Goal: Task Accomplishment & Management: Manage account settings

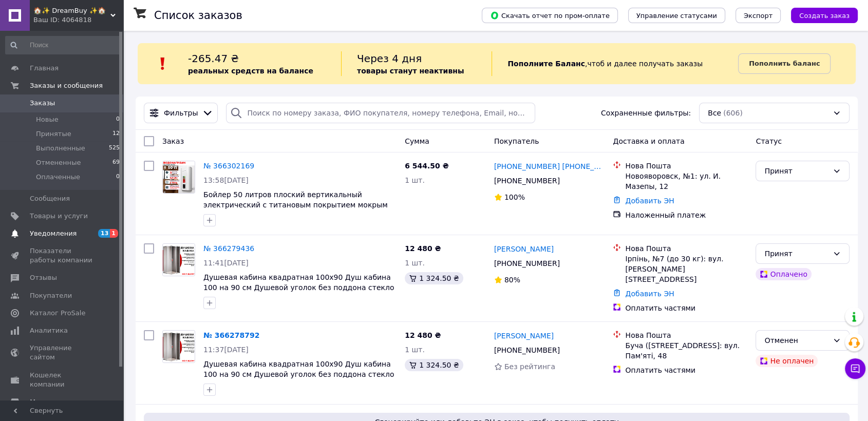
click at [100, 231] on span "13" at bounding box center [104, 233] width 12 height 9
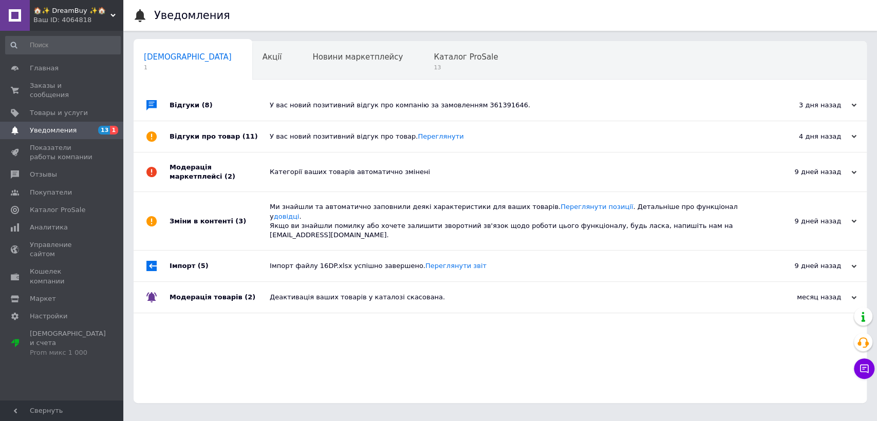
click at [96, 126] on span "13 1" at bounding box center [109, 130] width 28 height 9
click at [106, 83] on span "0 0" at bounding box center [109, 90] width 28 height 18
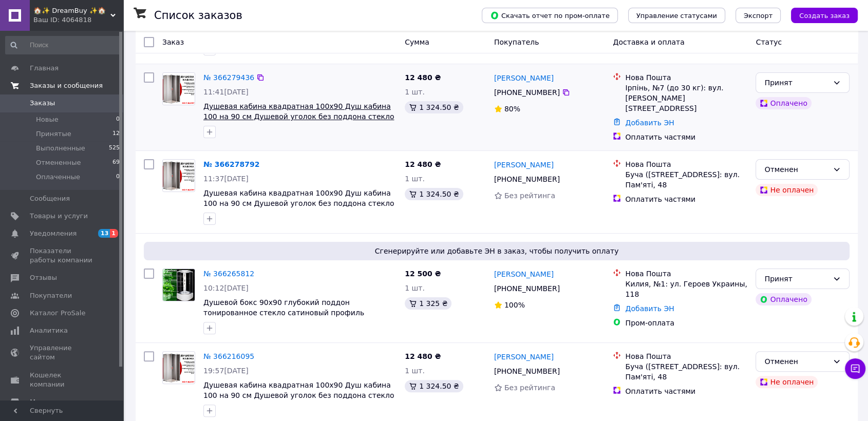
scroll to position [228, 0]
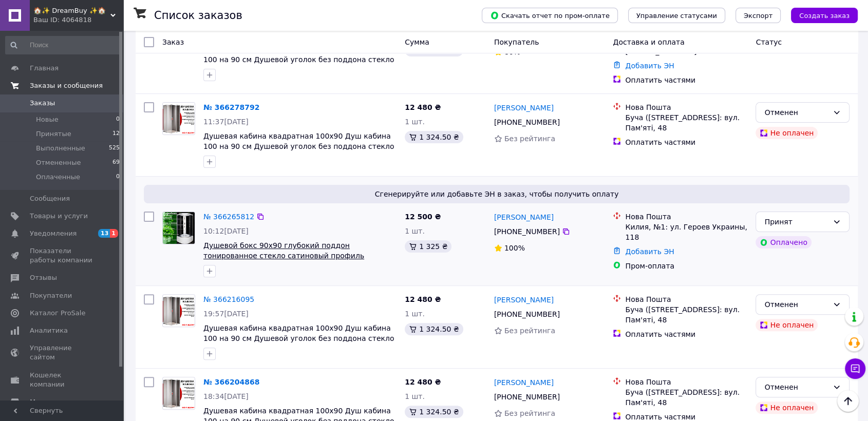
click at [358, 243] on span "Душевой бокс 90x90 глубокий поддон тонированное стекло сатиновый профиль гидроб…" at bounding box center [283, 255] width 161 height 29
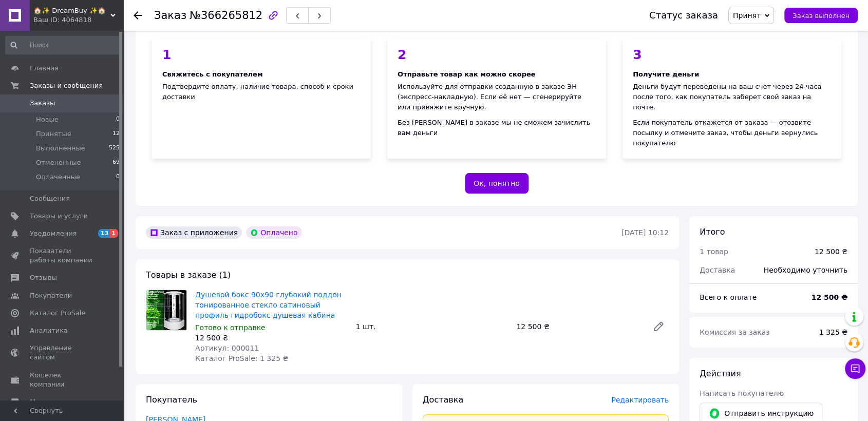
scroll to position [171, 0]
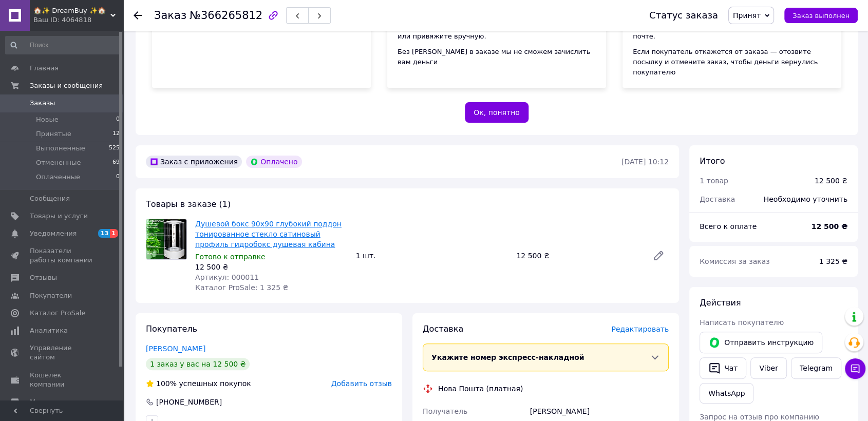
click at [255, 222] on link "Душевой бокс 90x90 глубокий поддон тонированное стекло сатиновый профиль гидроб…" at bounding box center [268, 234] width 146 height 29
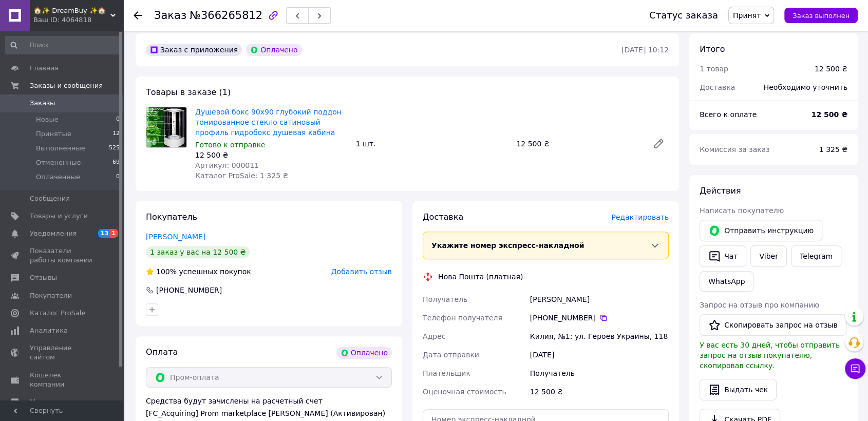
scroll to position [285, 0]
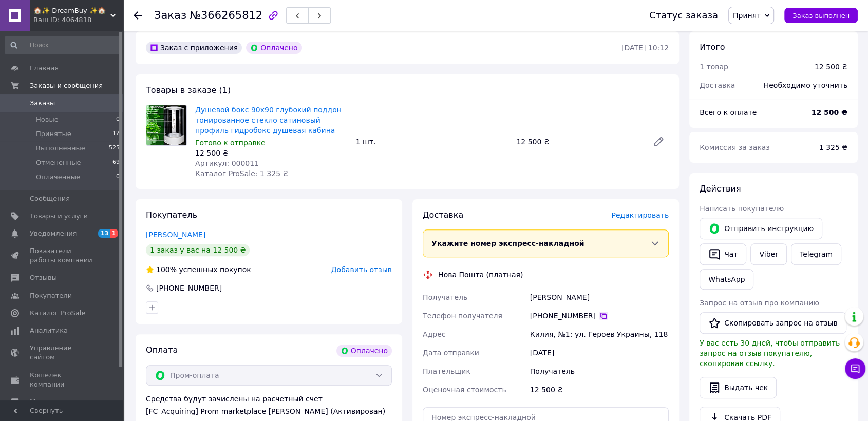
click at [600, 312] on icon at bounding box center [604, 316] width 8 height 8
drag, startPoint x: 545, startPoint y: 277, endPoint x: 522, endPoint y: 277, distance: 23.6
click at [522, 288] on div "Получатель [PERSON_NAME] Телефон получателя [PHONE_NUMBER]   [PERSON_NAME], №1:…" at bounding box center [546, 343] width 250 height 111
copy div "Получатель [PERSON_NAME]"
click at [537, 325] on div "Килия, №1: ул. Героев Украины, 118" at bounding box center [599, 334] width 143 height 18
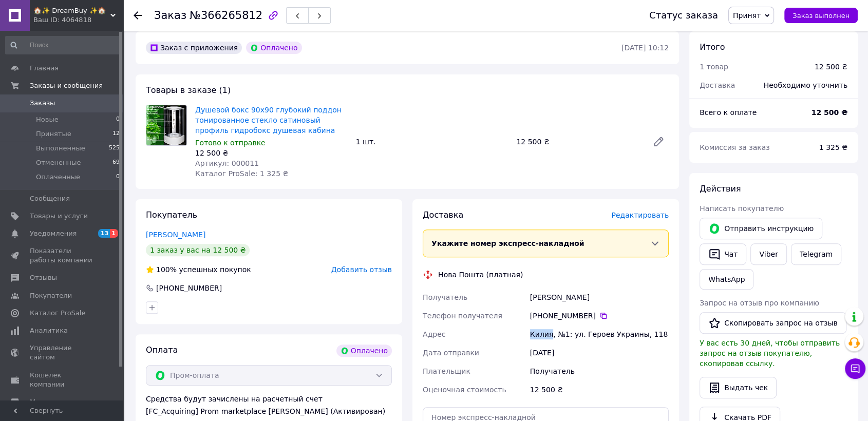
click at [537, 325] on div "Килия, №1: ул. Героев Украины, 118" at bounding box center [599, 334] width 143 height 18
copy div "Килия"
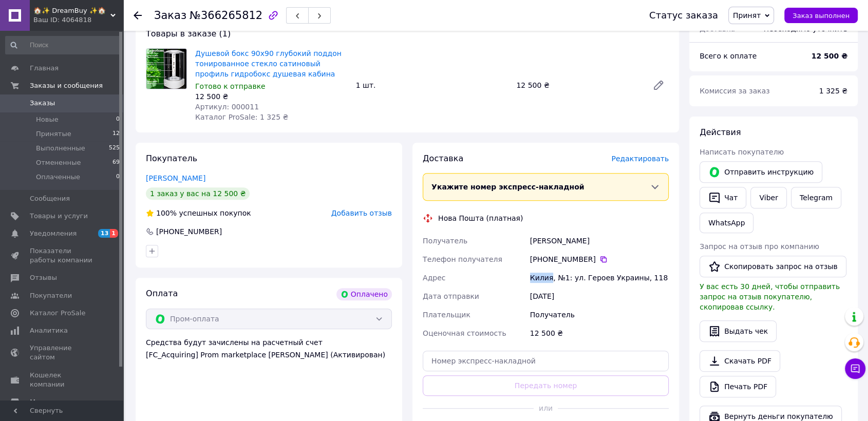
scroll to position [399, 0]
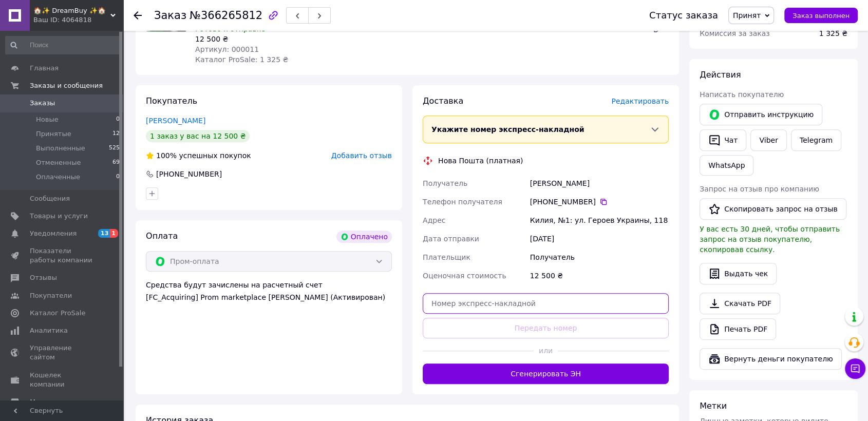
drag, startPoint x: 522, startPoint y: 278, endPoint x: 527, endPoint y: 294, distance: 16.6
click at [522, 293] on input "text" at bounding box center [546, 303] width 246 height 21
paste input "20451269138985"
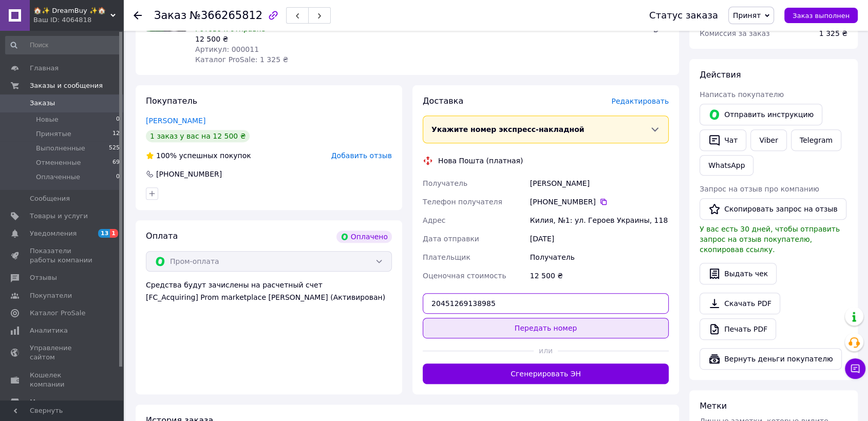
type input "20451269138985"
click at [531, 318] on button "Передать номер" at bounding box center [546, 328] width 246 height 21
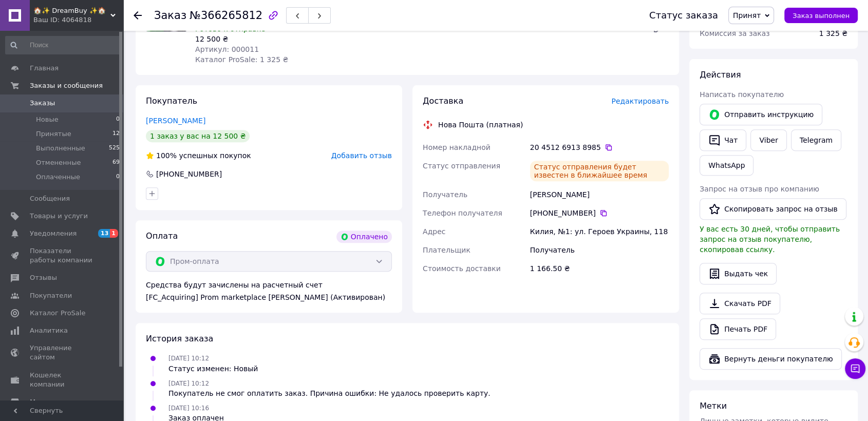
drag, startPoint x: 757, startPoint y: 21, endPoint x: 766, endPoint y: 30, distance: 12.8
click at [758, 21] on span "Принят" at bounding box center [752, 15] width 46 height 17
click at [767, 34] on li "Выполнен" at bounding box center [756, 35] width 54 height 15
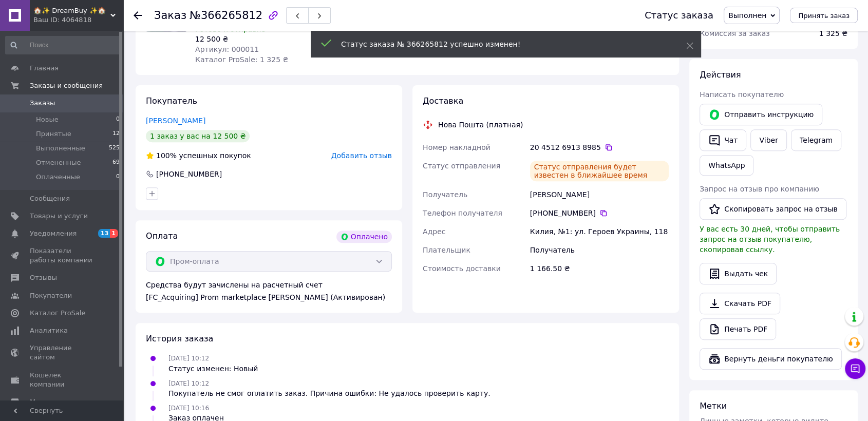
click at [101, 101] on span "0" at bounding box center [109, 103] width 28 height 9
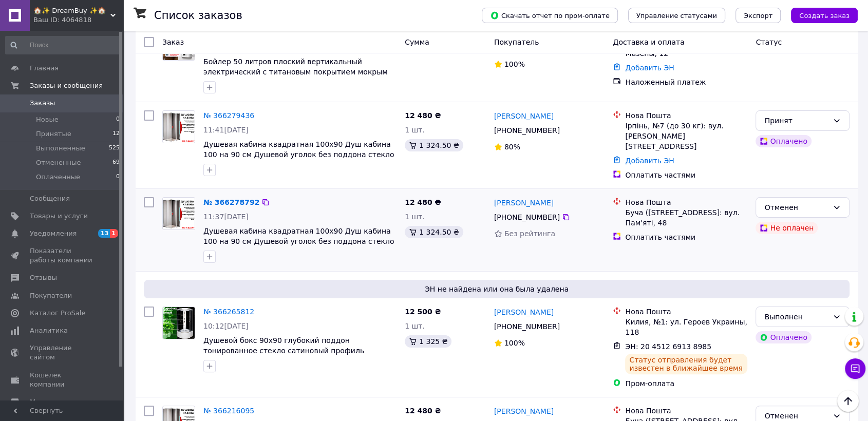
scroll to position [114, 0]
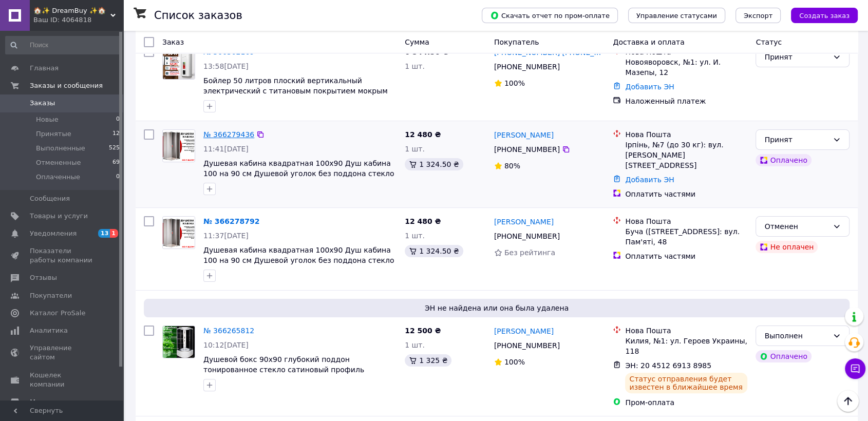
click at [226, 131] on link "№ 366279436" at bounding box center [228, 135] width 51 height 8
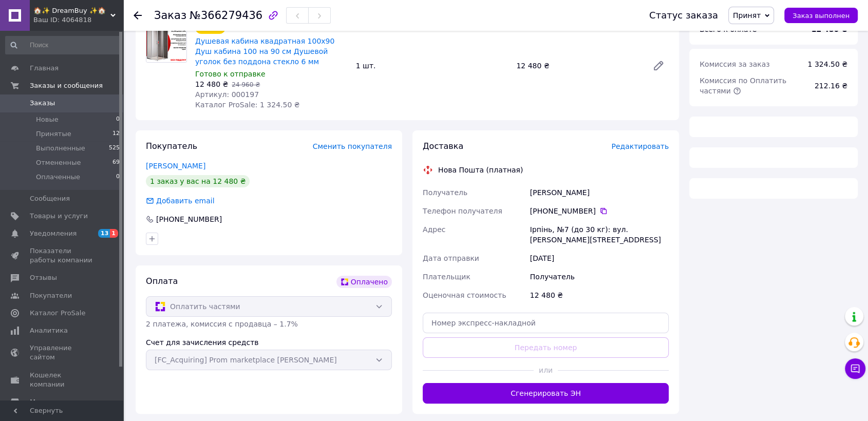
scroll to position [114, 0]
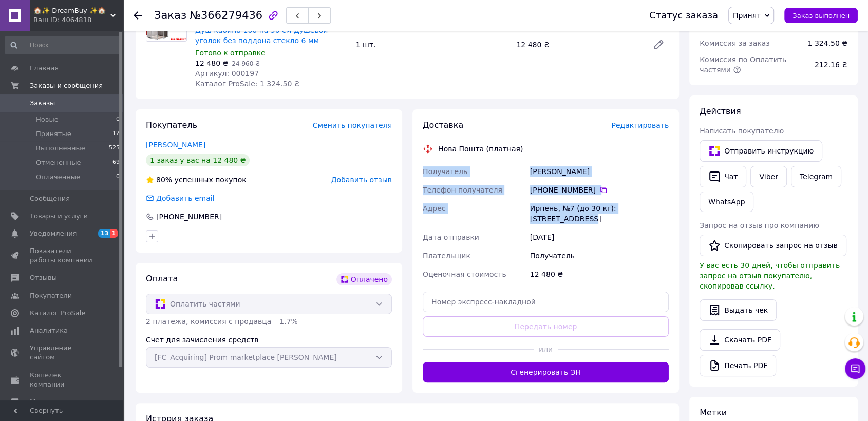
drag, startPoint x: 662, startPoint y: 206, endPoint x: 416, endPoint y: 174, distance: 248.1
click at [416, 174] on div "Доставка Редактировать Нова Пошта (платная) Получатель [PERSON_NAME] Телефон по…" at bounding box center [546, 251] width 267 height 284
copy div "Получатель [PERSON_NAME] Телефон получателя [PHONE_NUMBER]   Адрес Ирпень, №7 (…"
click at [77, 103] on span "Заказы" at bounding box center [62, 103] width 65 height 9
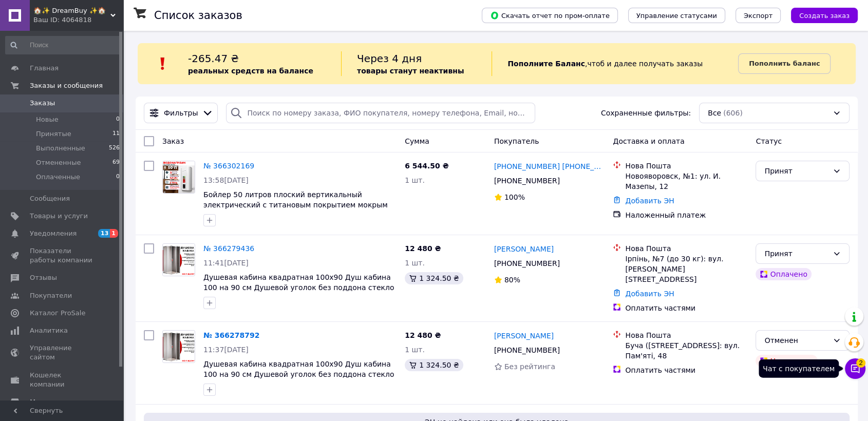
click at [859, 369] on icon at bounding box center [855, 369] width 9 height 9
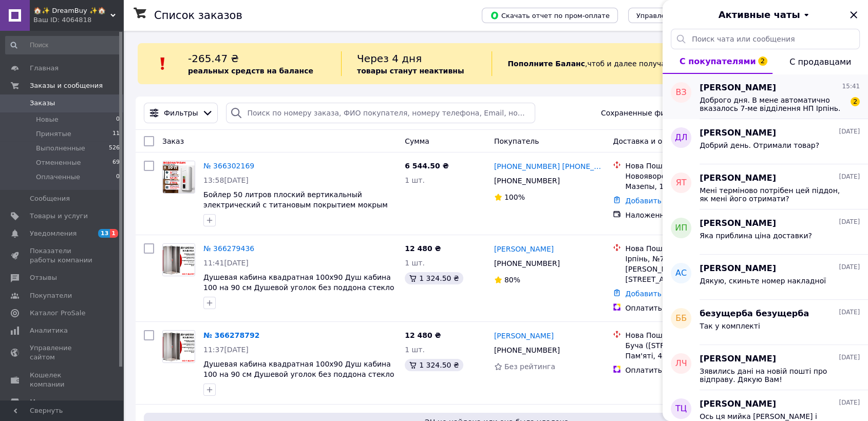
click at [765, 108] on span "Доброго дня. В мене автоматично вказалось 7-ме відділення НП Ірпінь. Вантажне в…" at bounding box center [773, 104] width 146 height 16
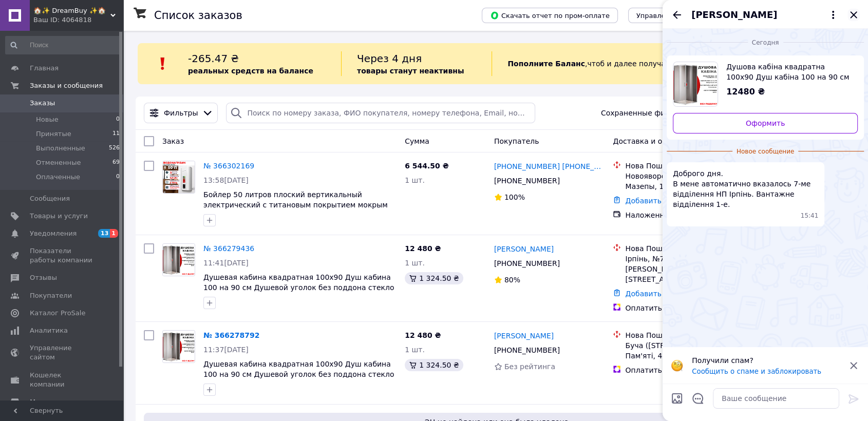
click at [855, 11] on icon "Закрыть" at bounding box center [854, 15] width 12 height 12
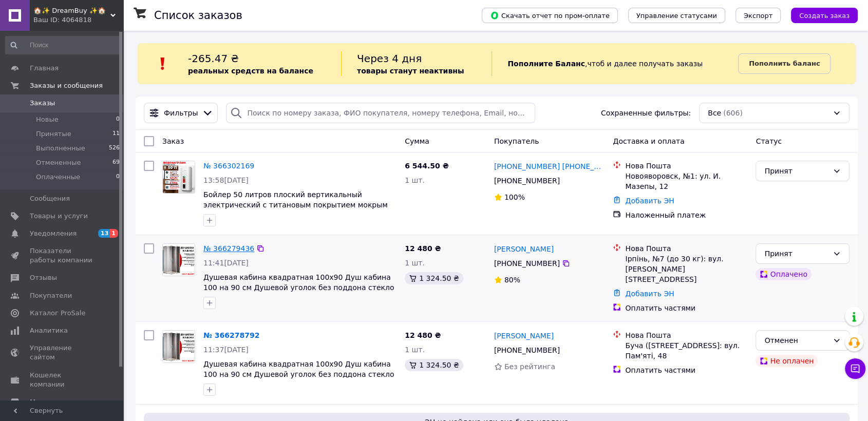
click at [220, 247] on link "№ 366279436" at bounding box center [228, 249] width 51 height 8
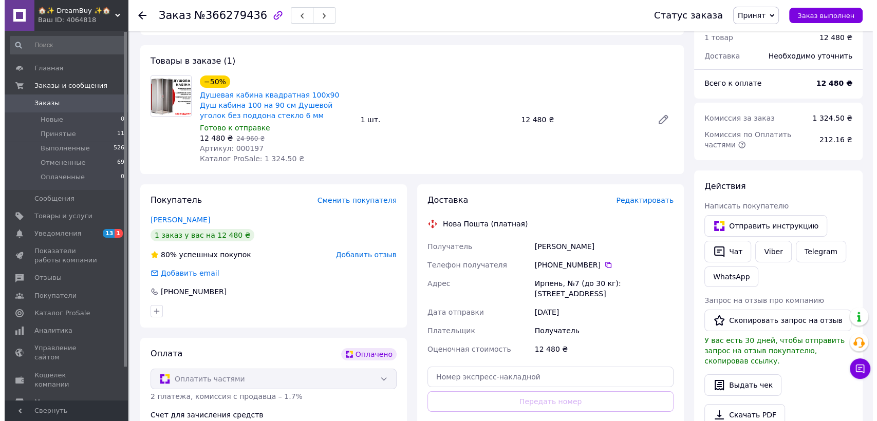
scroll to position [57, 0]
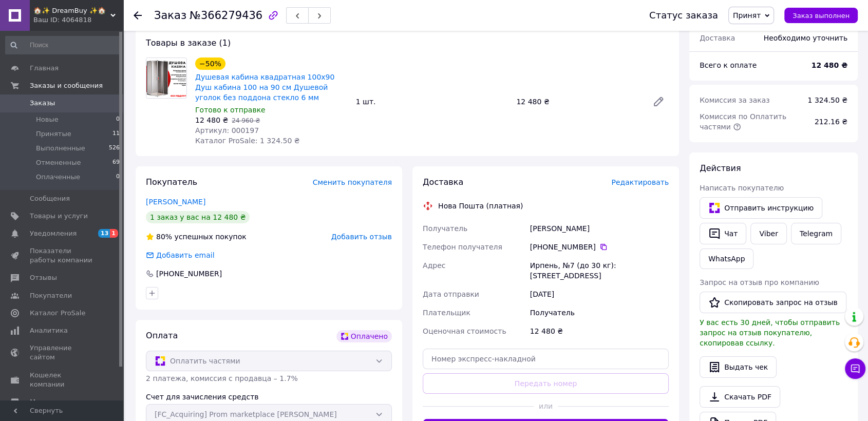
click at [631, 182] on span "Редактировать" at bounding box center [640, 182] width 58 height 8
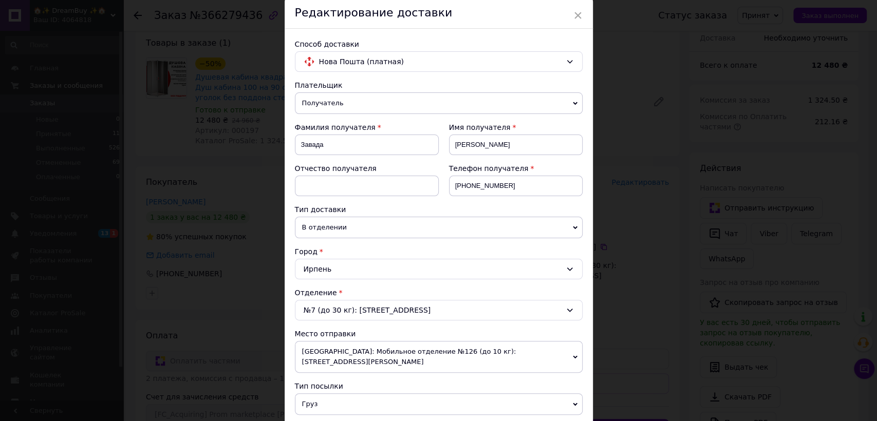
scroll to position [114, 0]
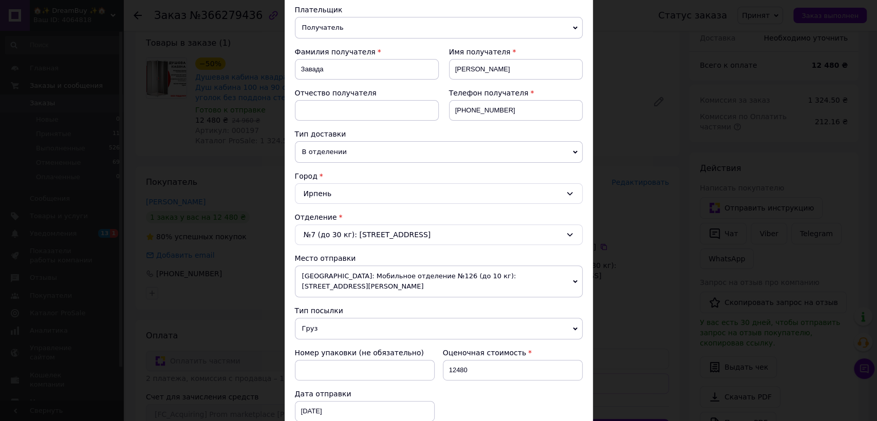
click at [389, 236] on div "№7 (до 30 кг): [STREET_ADDRESS]" at bounding box center [439, 235] width 288 height 21
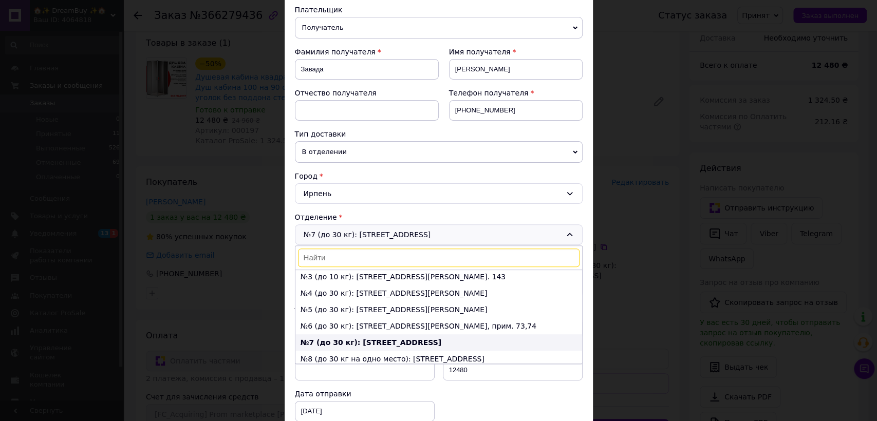
scroll to position [0, 0]
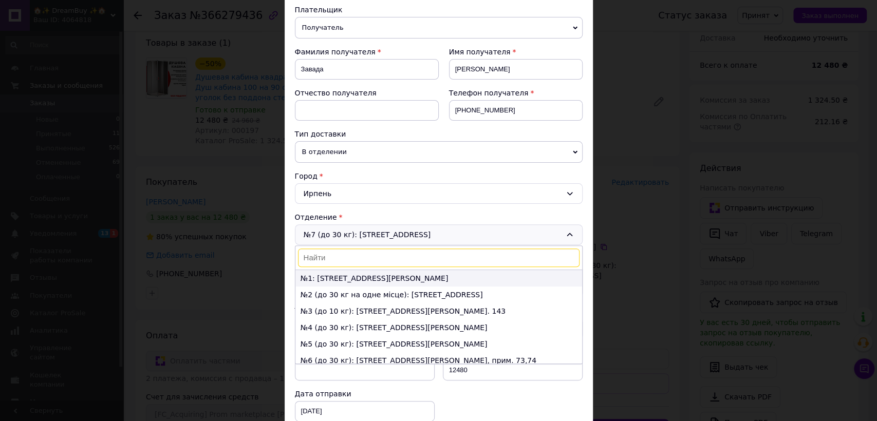
click at [371, 275] on li "№1: [STREET_ADDRESS][PERSON_NAME]" at bounding box center [438, 278] width 287 height 16
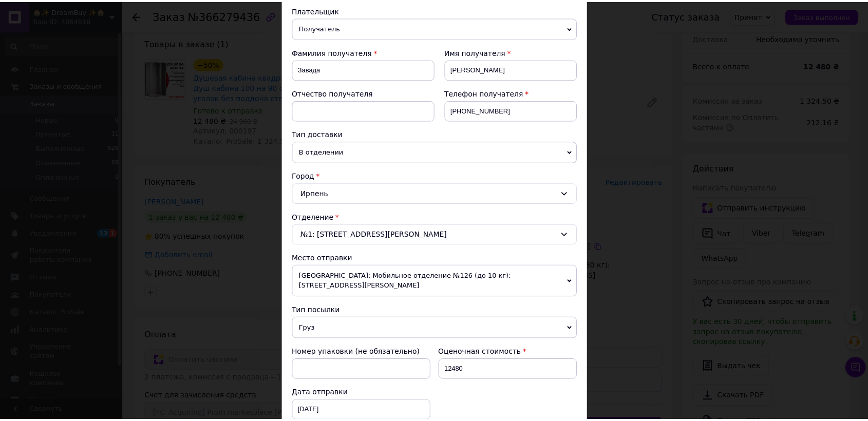
scroll to position [259, 0]
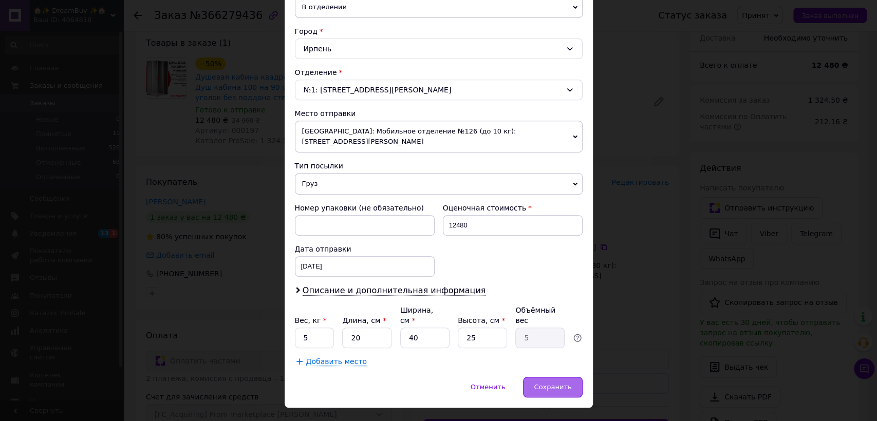
click at [548, 383] on span "Сохранить" at bounding box center [553, 387] width 38 height 8
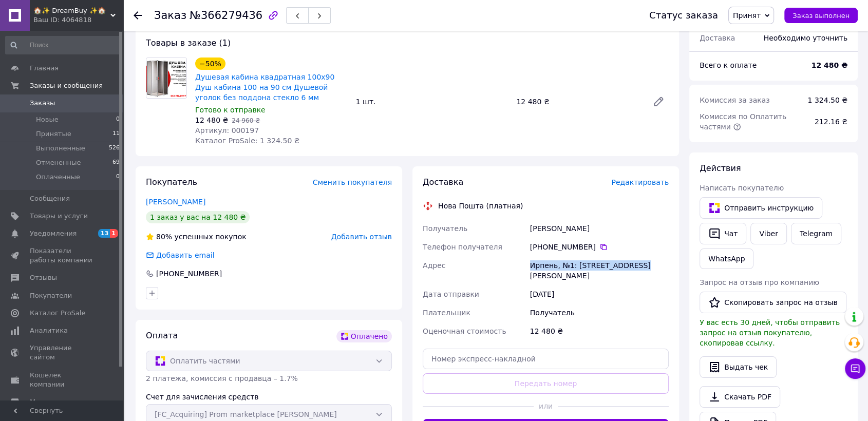
drag, startPoint x: 643, startPoint y: 263, endPoint x: 530, endPoint y: 263, distance: 113.0
click at [530, 263] on div "Ирпень, №1: [STREET_ADDRESS][PERSON_NAME]" at bounding box center [599, 270] width 143 height 29
copy div "Ирпень, №1: [STREET_ADDRESS][PERSON_NAME]"
click at [65, 103] on span "Заказы" at bounding box center [62, 103] width 65 height 9
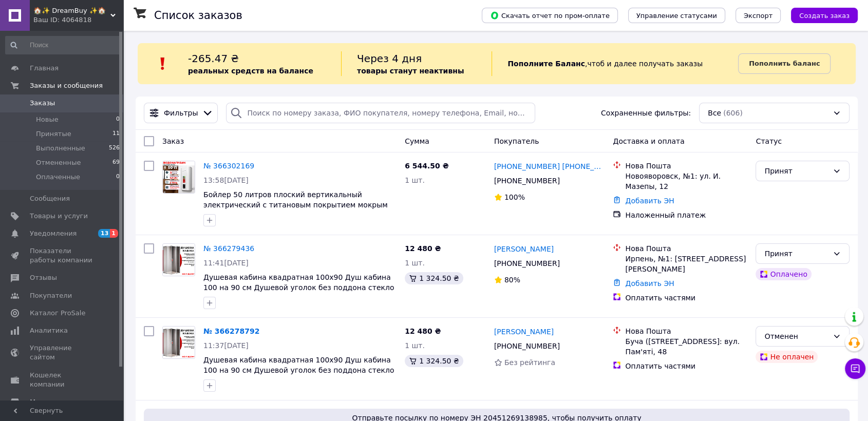
click at [63, 106] on span "Заказы" at bounding box center [62, 103] width 65 height 9
click at [73, 315] on span "Каталог ProSale" at bounding box center [57, 313] width 55 height 9
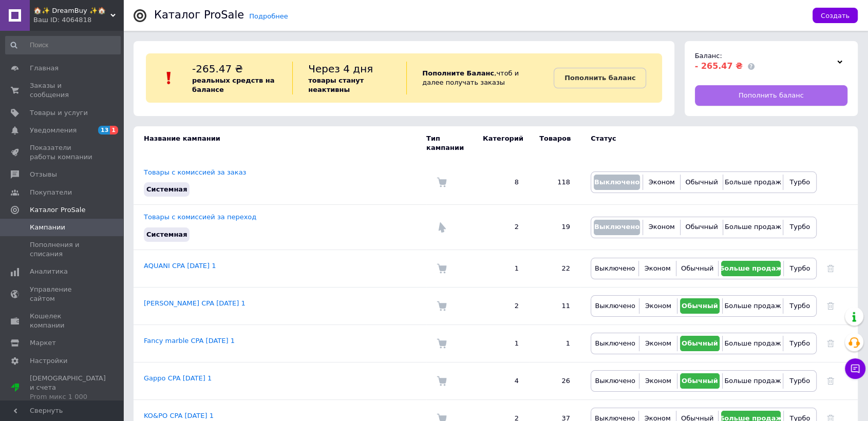
click at [780, 94] on span "Пополнить баланс" at bounding box center [771, 95] width 65 height 9
